Goal: Task Accomplishment & Management: Manage account settings

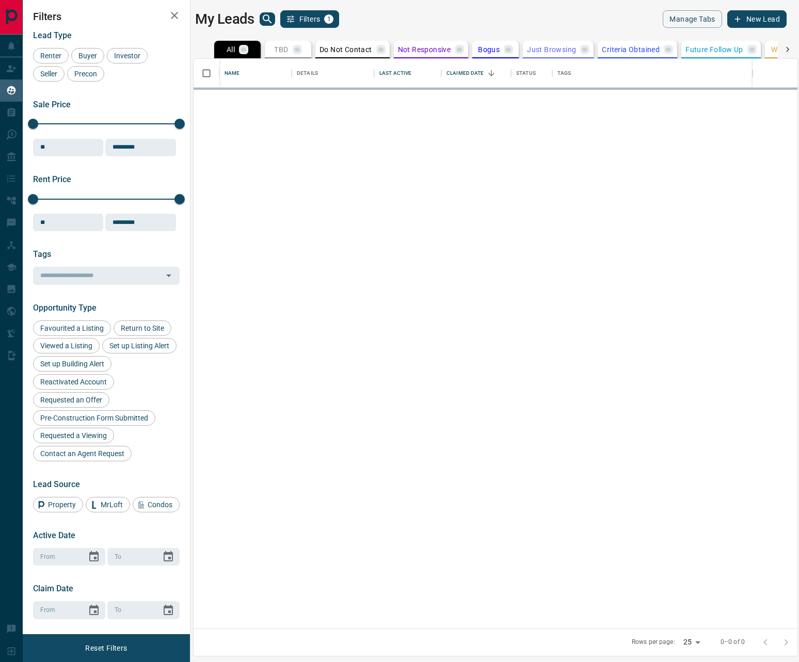
scroll to position [562, 596]
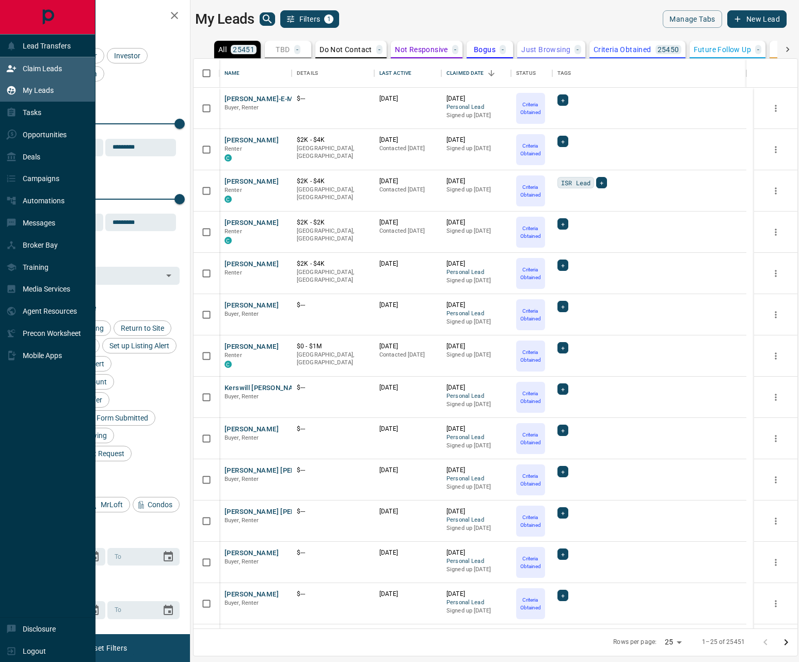
click at [16, 73] on icon at bounding box center [11, 69] width 10 height 10
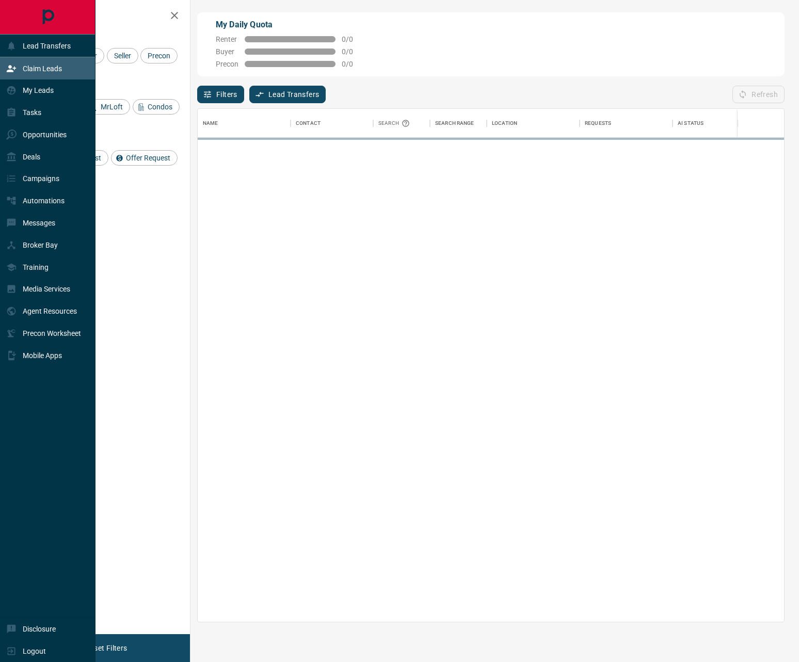
scroll to position [506, 579]
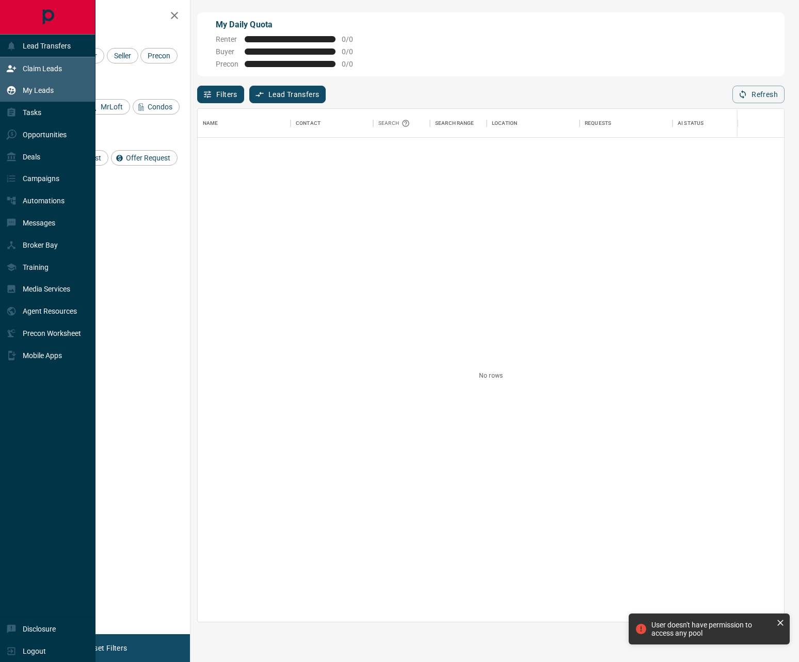
click at [33, 91] on p "My Leads" at bounding box center [38, 90] width 31 height 8
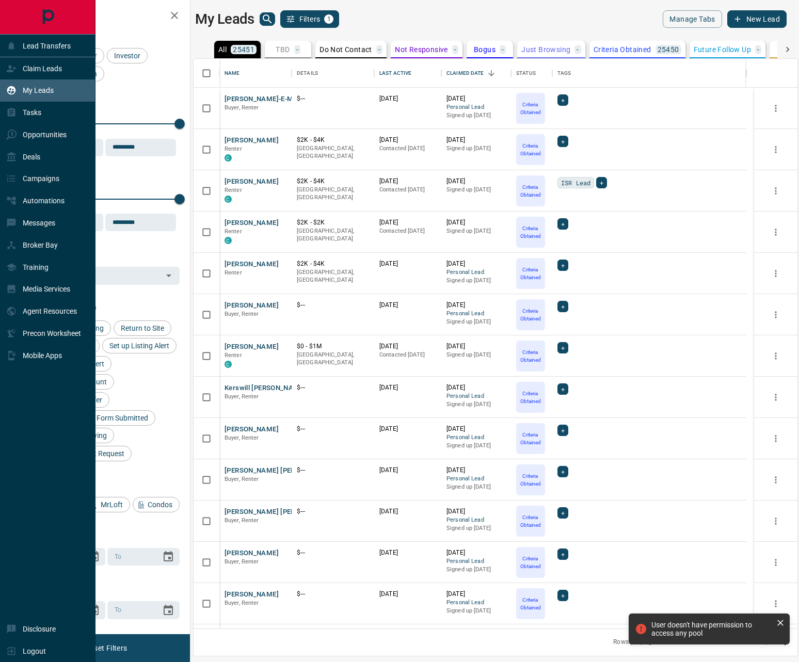
scroll to position [562, 596]
drag, startPoint x: 36, startPoint y: 129, endPoint x: 79, endPoint y: 132, distance: 43.5
click at [35, 129] on div "Opportunities" at bounding box center [36, 134] width 60 height 17
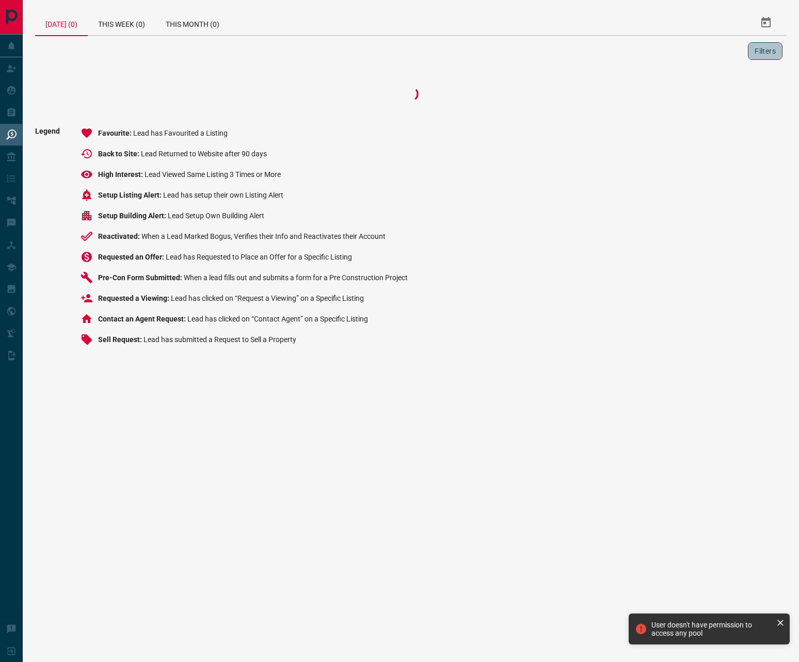
click at [770, 51] on button "Filters" at bounding box center [765, 51] width 35 height 18
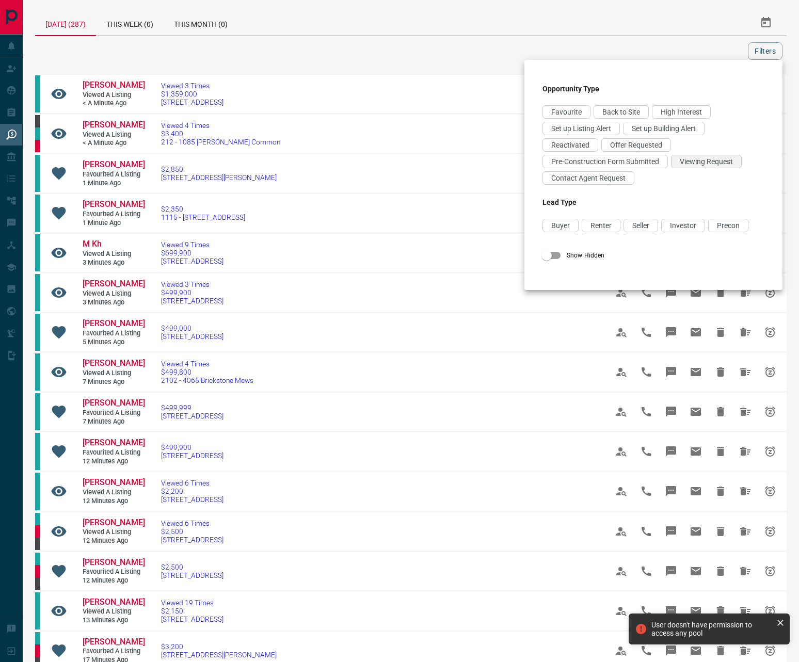
click at [716, 165] on span "Viewing Request" at bounding box center [706, 161] width 53 height 8
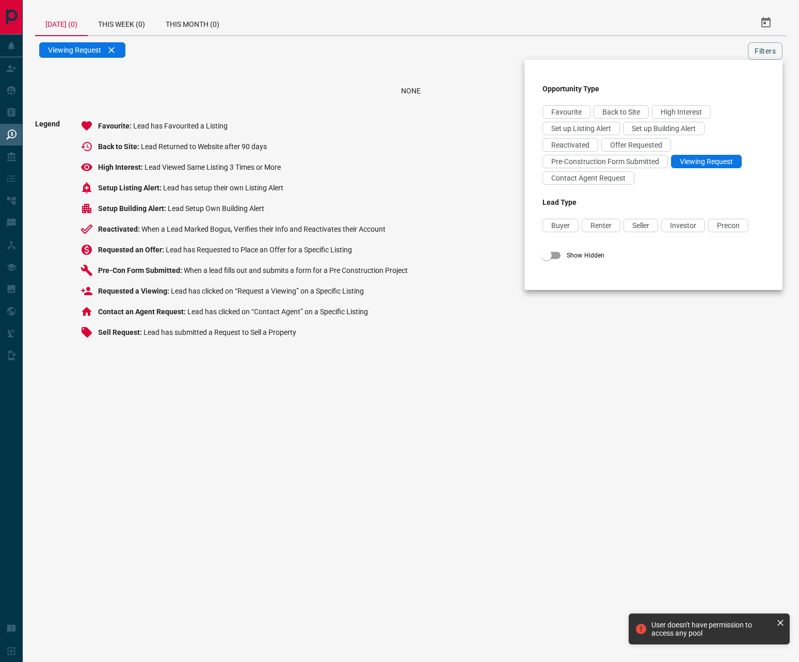
click at [624, 179] on span "Contact Agent Request" at bounding box center [588, 178] width 74 height 8
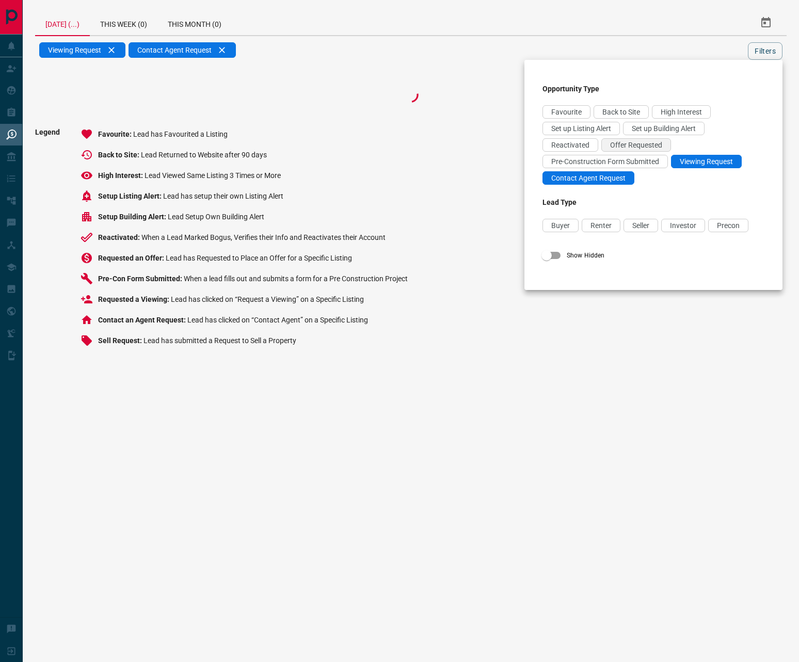
click at [639, 147] on span "Offer Requested" at bounding box center [636, 145] width 52 height 8
click at [681, 46] on div at bounding box center [399, 331] width 799 height 662
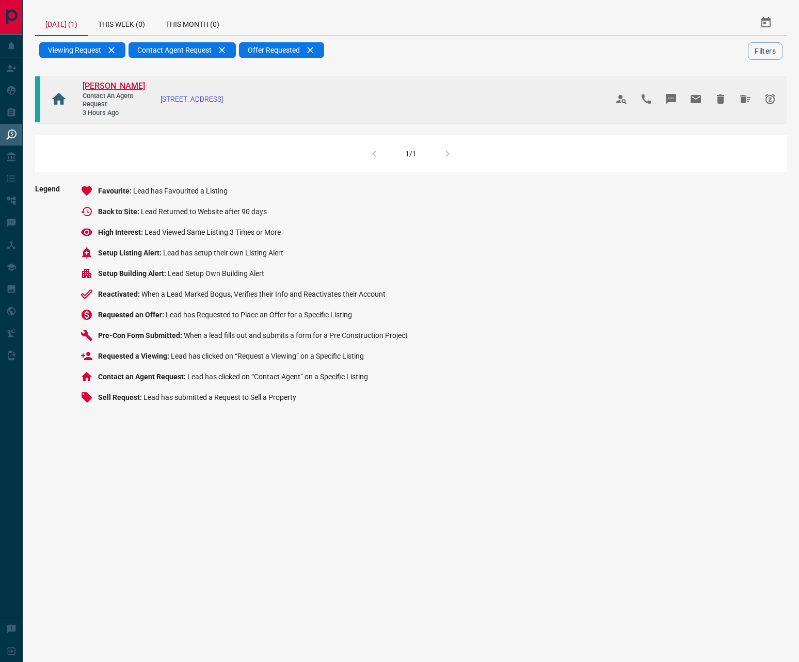
click at [103, 85] on span "[PERSON_NAME]" at bounding box center [114, 86] width 62 height 10
